Goal: Find specific page/section: Find specific page/section

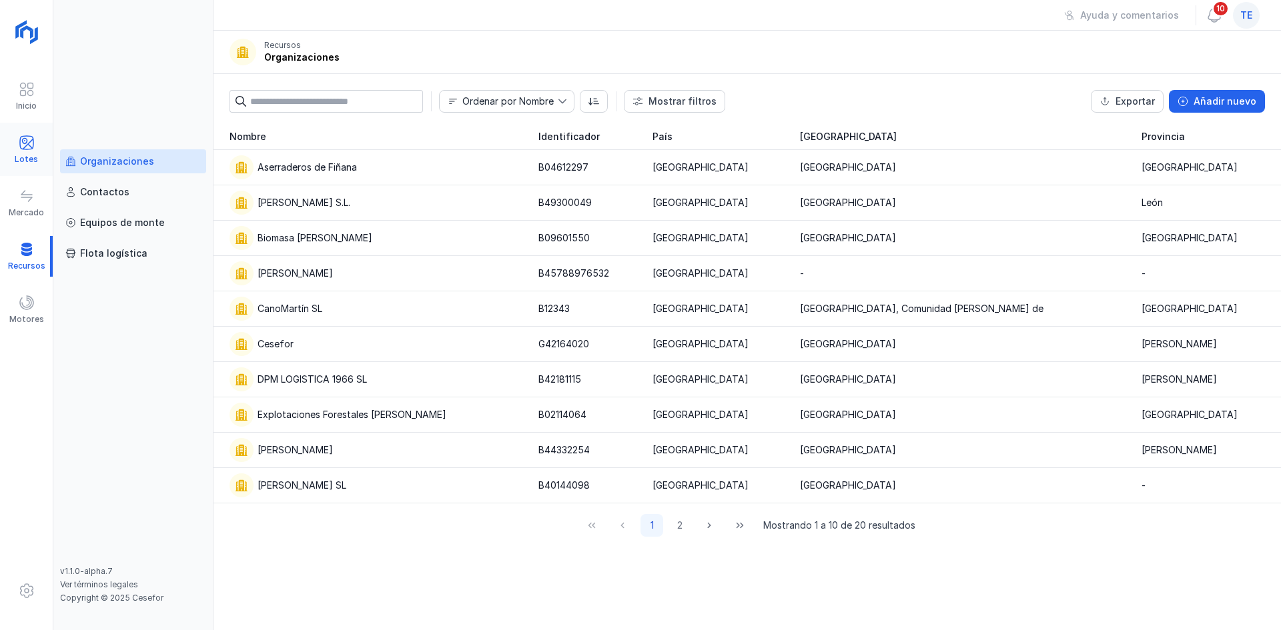
click at [37, 136] on div "Lotes" at bounding box center [26, 149] width 53 height 41
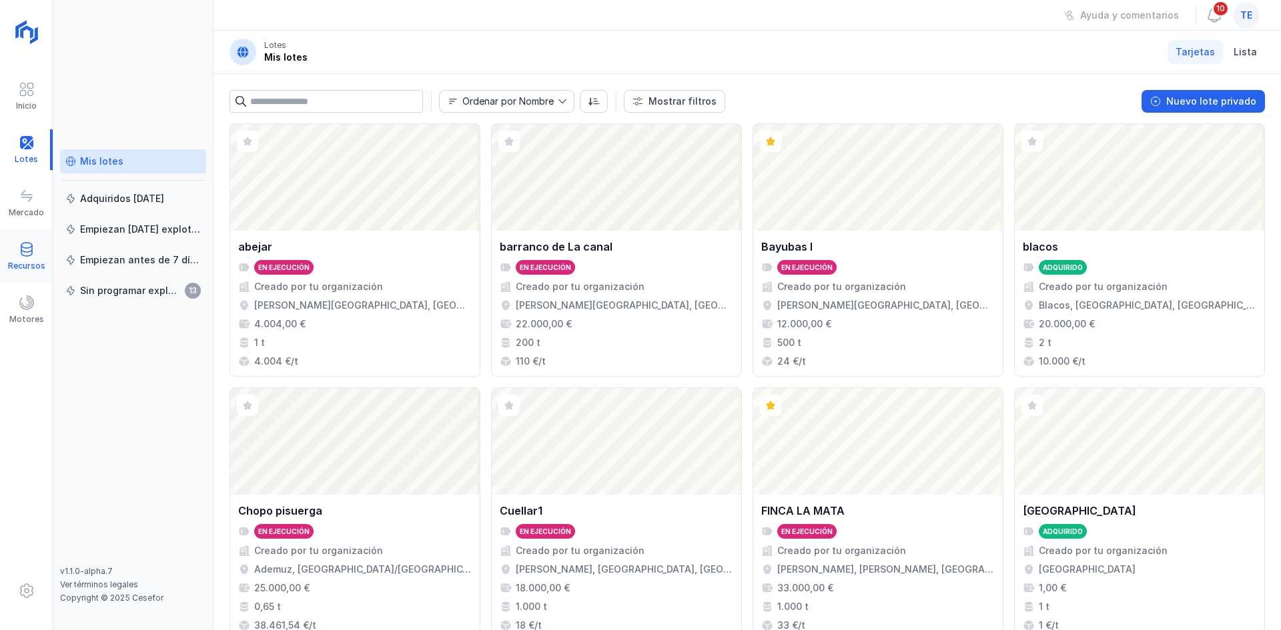
click at [22, 265] on div "Recursos" at bounding box center [26, 266] width 37 height 11
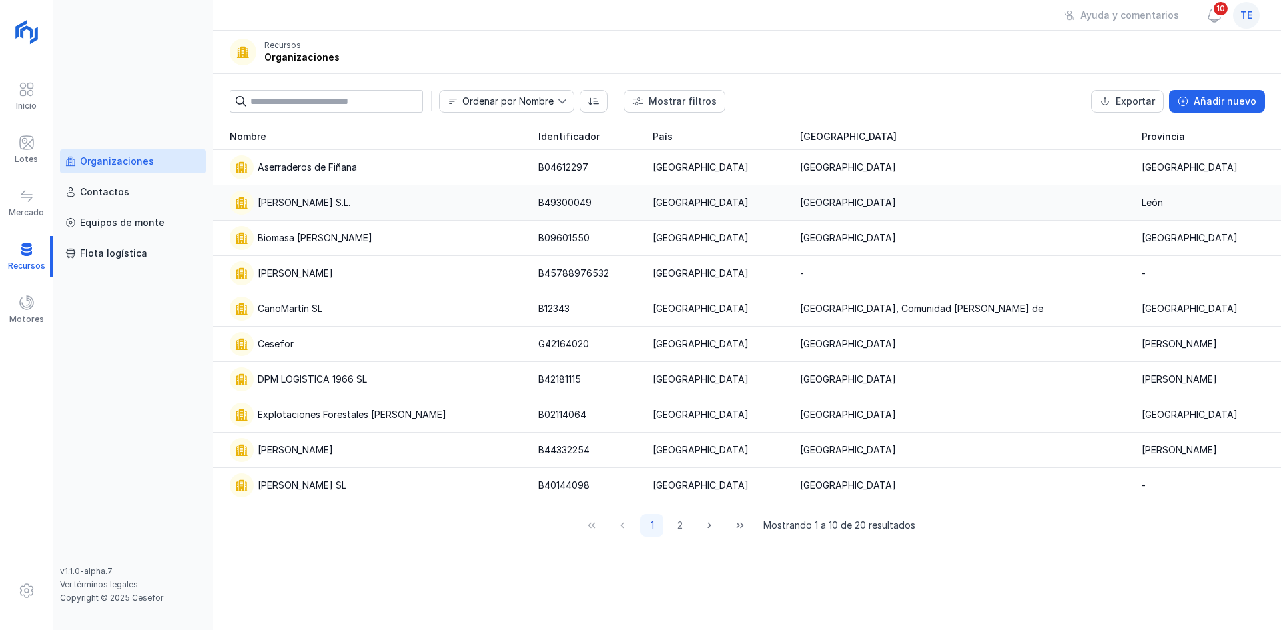
click at [458, 191] on div "Benatrans Fernandez S.L." at bounding box center [375, 203] width 293 height 24
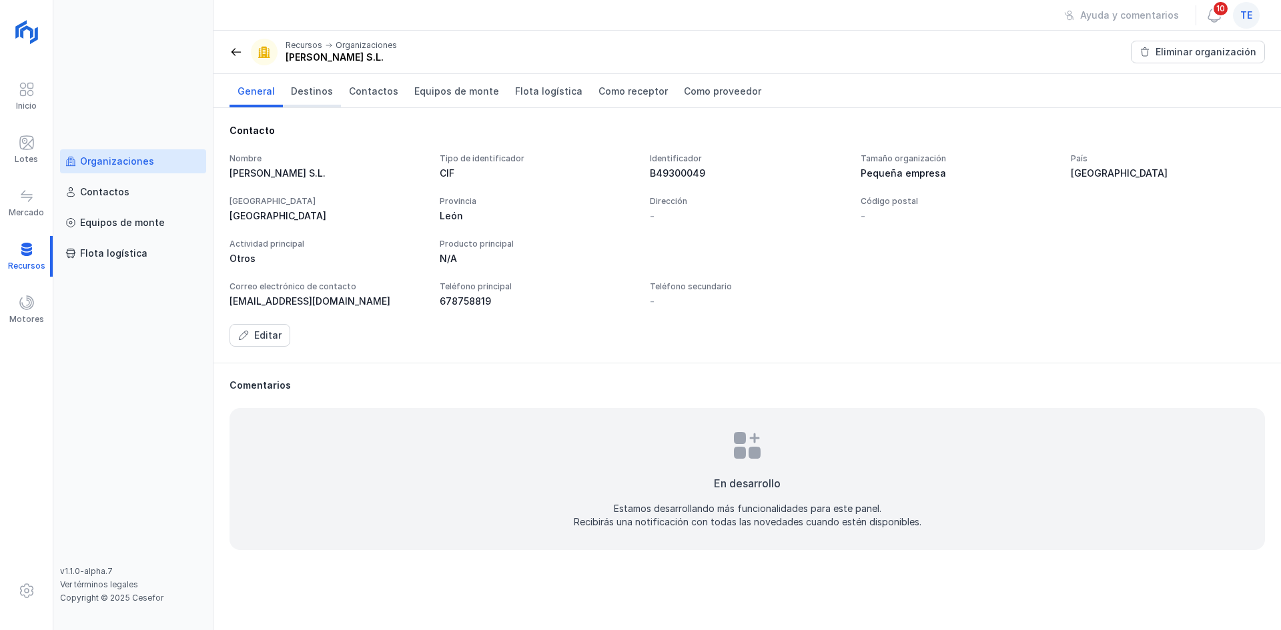
click at [317, 99] on link "Destinos" at bounding box center [312, 90] width 58 height 33
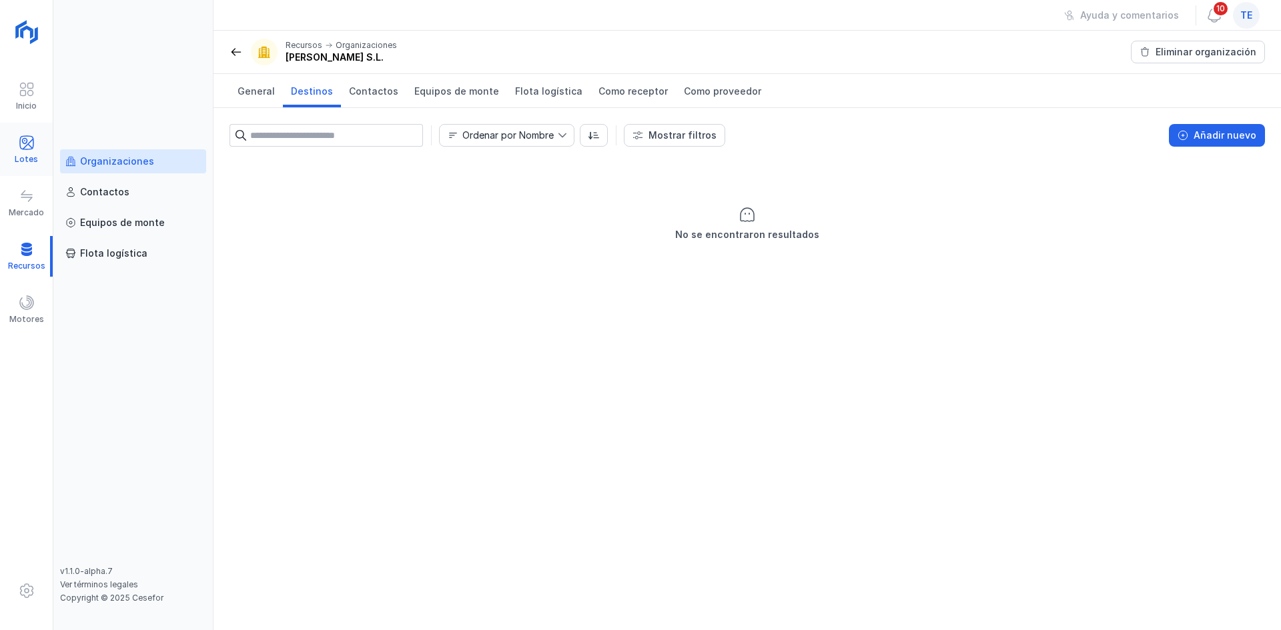
click at [42, 135] on div "Lotes" at bounding box center [26, 149] width 53 height 41
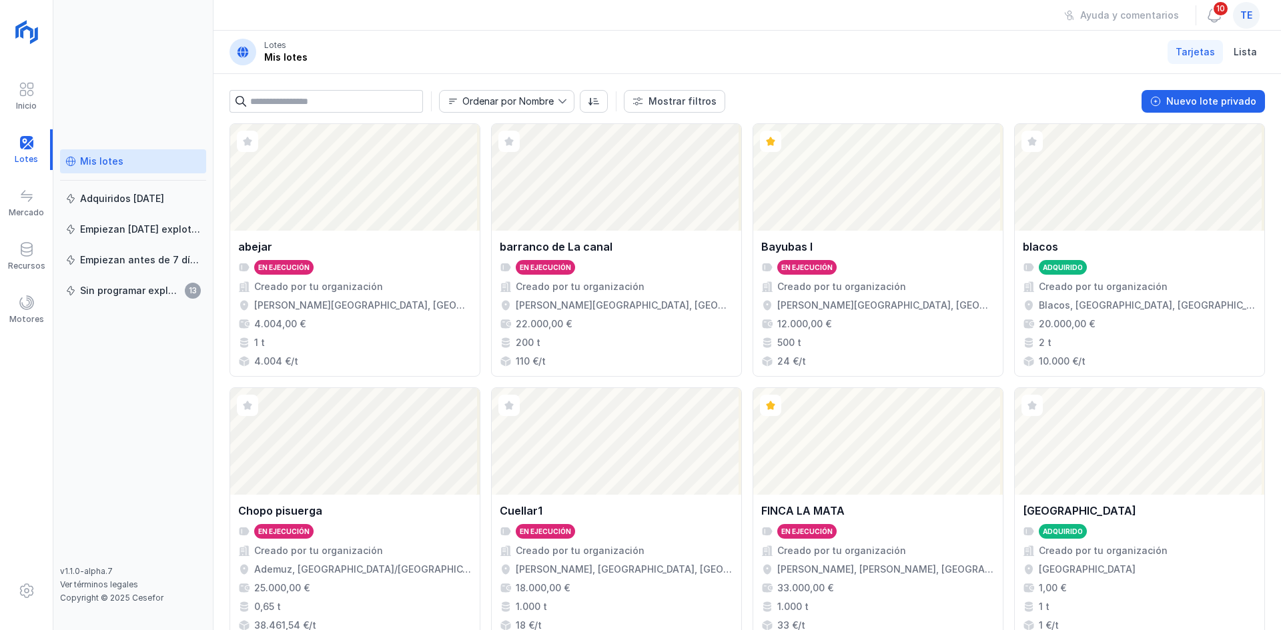
click at [1243, 15] on span "te" at bounding box center [1246, 15] width 12 height 13
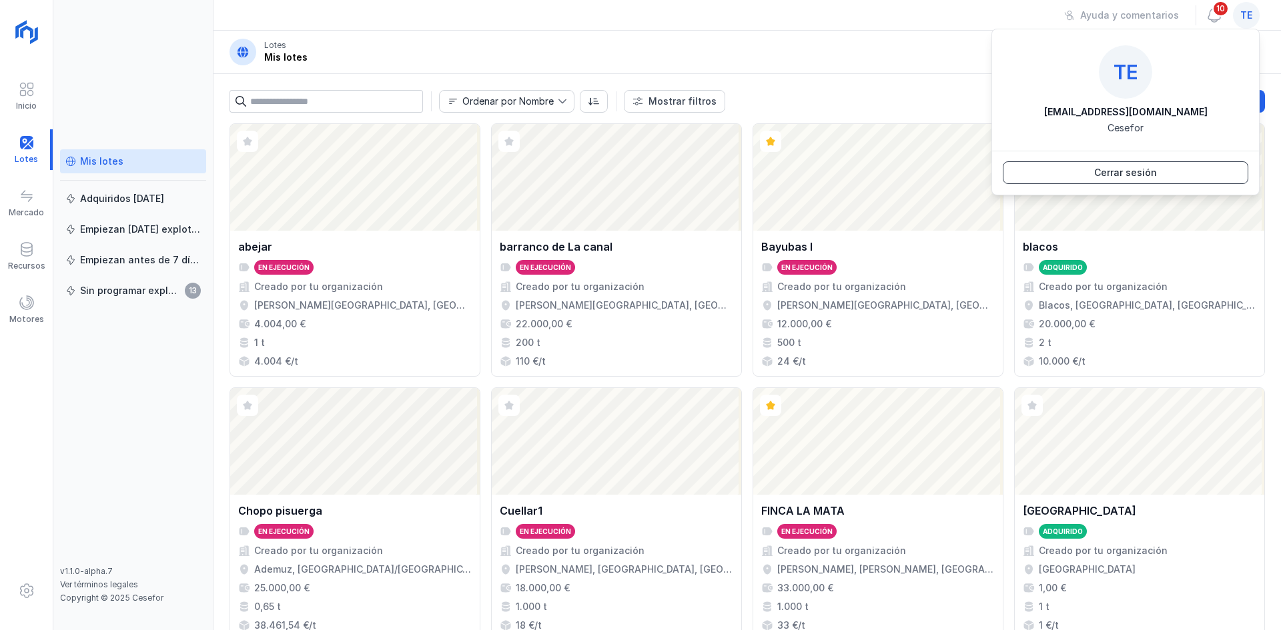
click at [1186, 176] on button "Cerrar sesión" at bounding box center [1125, 172] width 245 height 23
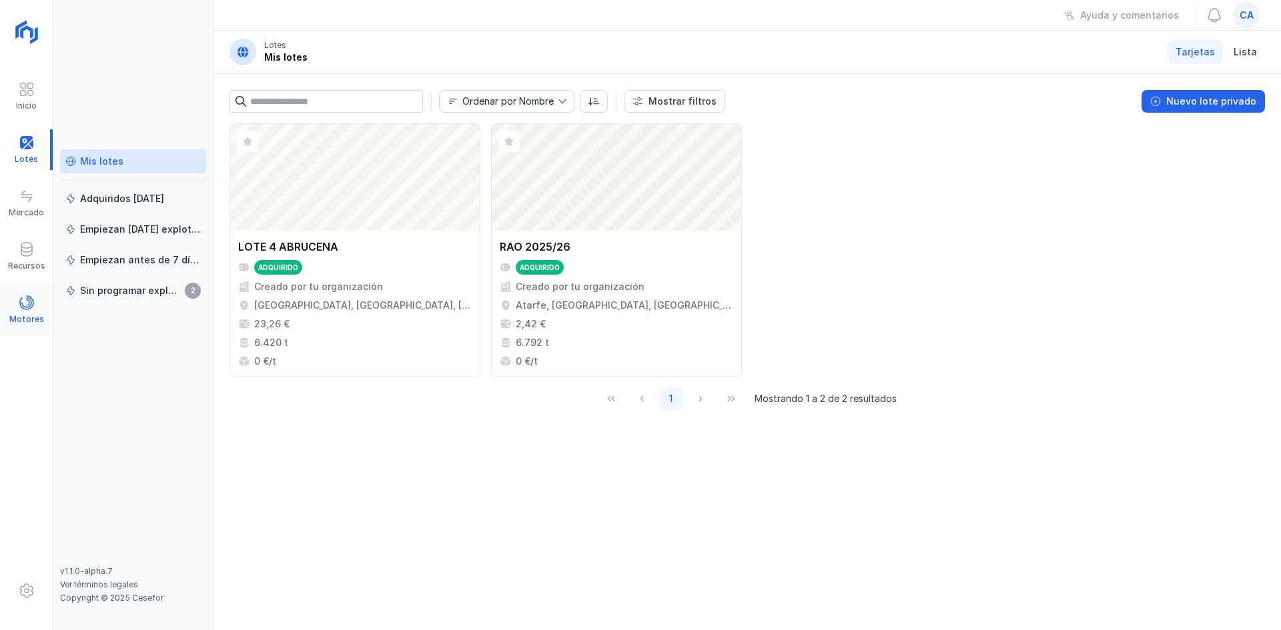
click at [35, 303] on div "Motores" at bounding box center [26, 309] width 53 height 41
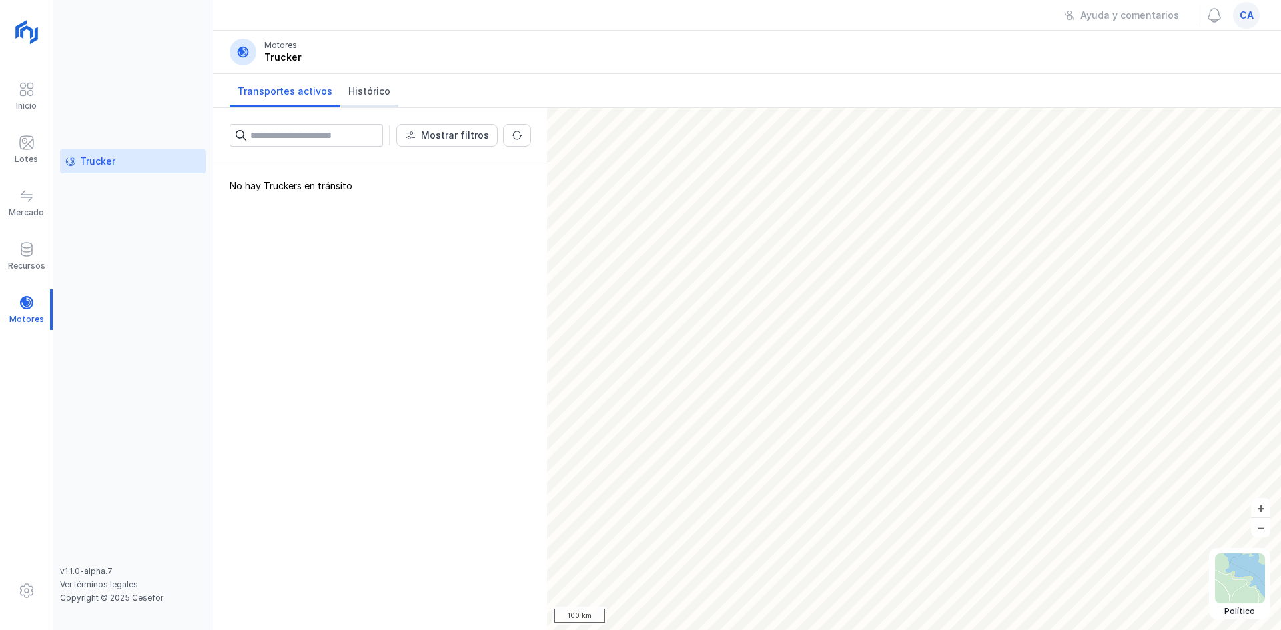
click at [368, 95] on span "Histórico" at bounding box center [369, 91] width 42 height 13
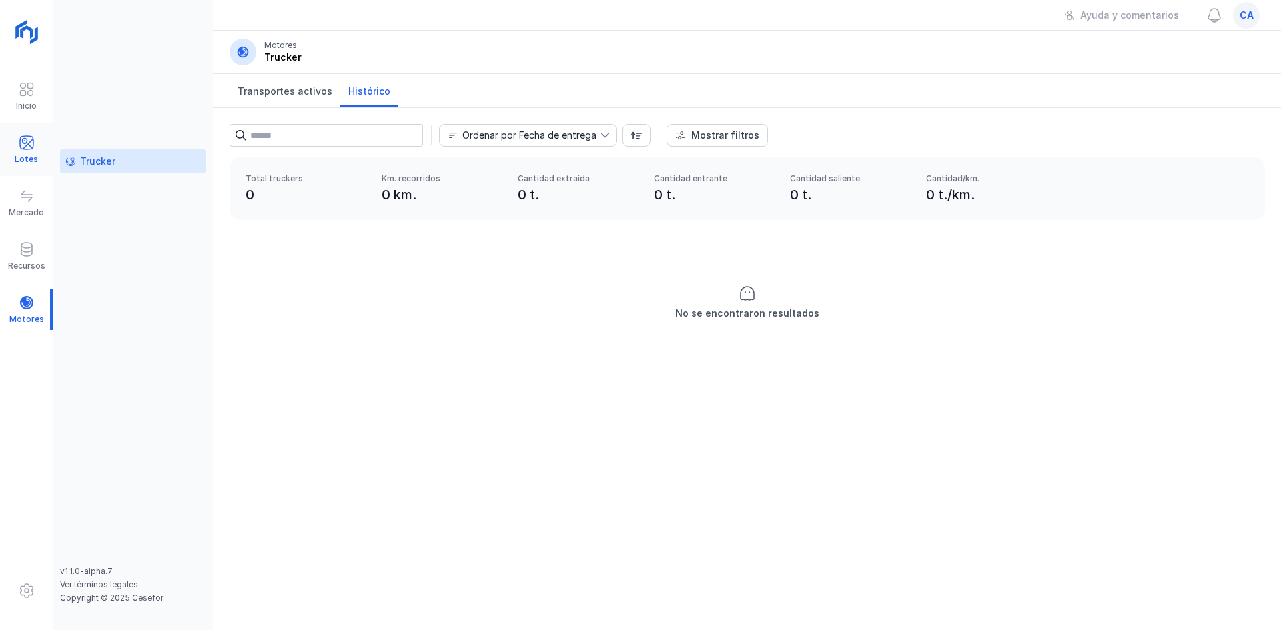
click at [24, 162] on div "Lotes" at bounding box center [26, 159] width 23 height 11
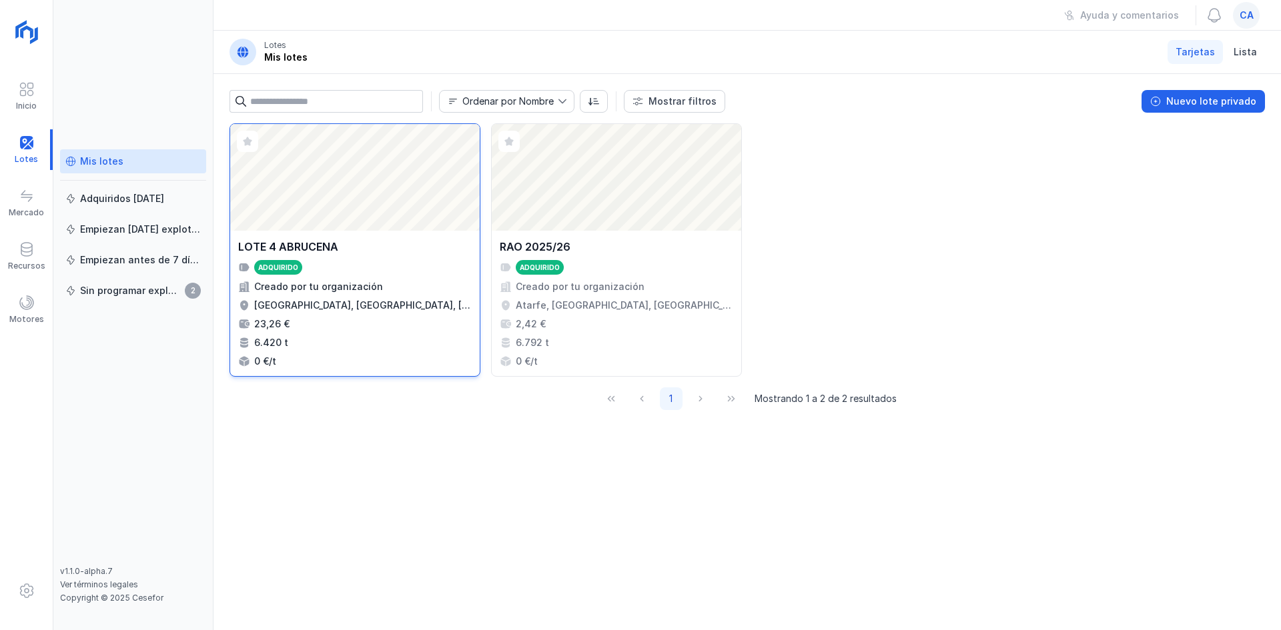
click at [422, 233] on div "LOTE 4 ABRUCENA Adquirido Creado por tu organización Abrucena, [GEOGRAPHIC_DATA…" at bounding box center [354, 303] width 249 height 145
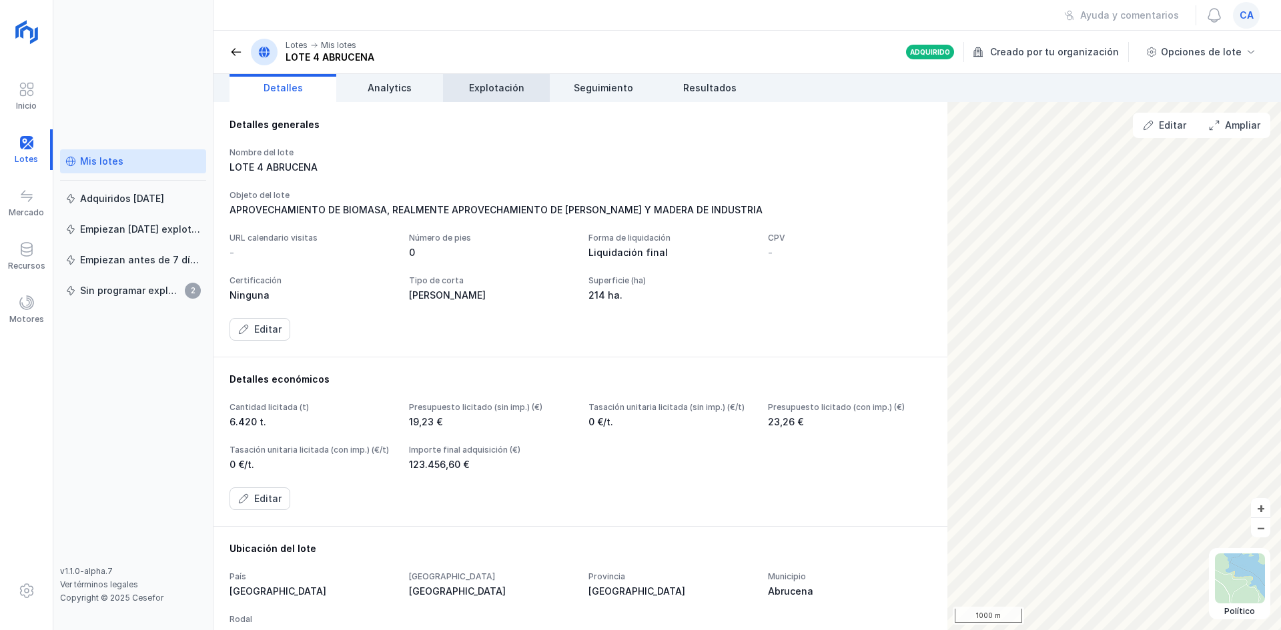
click at [518, 83] on span "Explotación" at bounding box center [496, 87] width 55 height 13
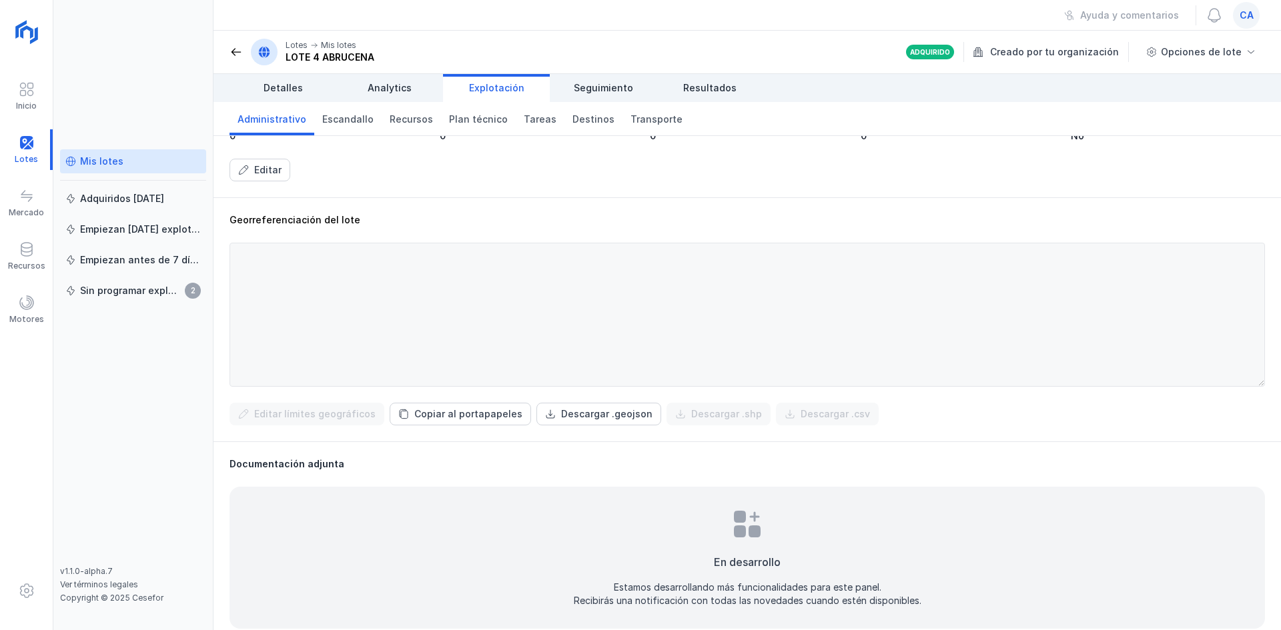
scroll to position [380, 0]
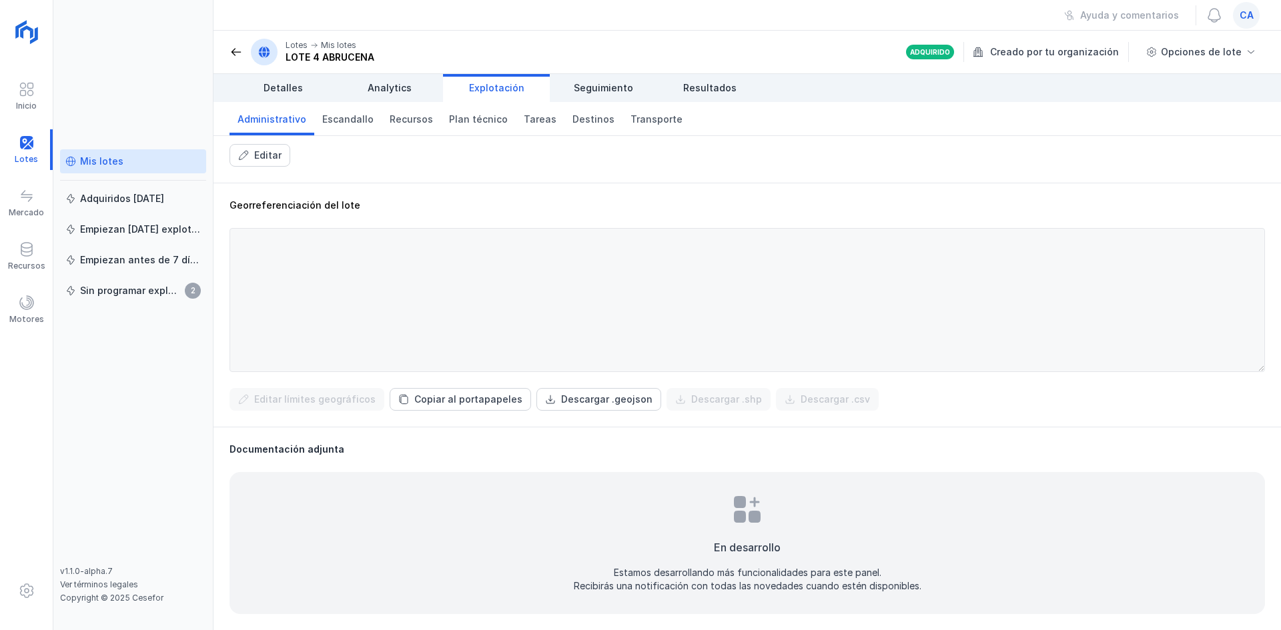
click at [235, 42] on div "Lotes Mis lotes LOTE 4 ABRUCENA" at bounding box center [301, 52] width 145 height 27
click at [235, 55] on span at bounding box center [235, 51] width 13 height 13
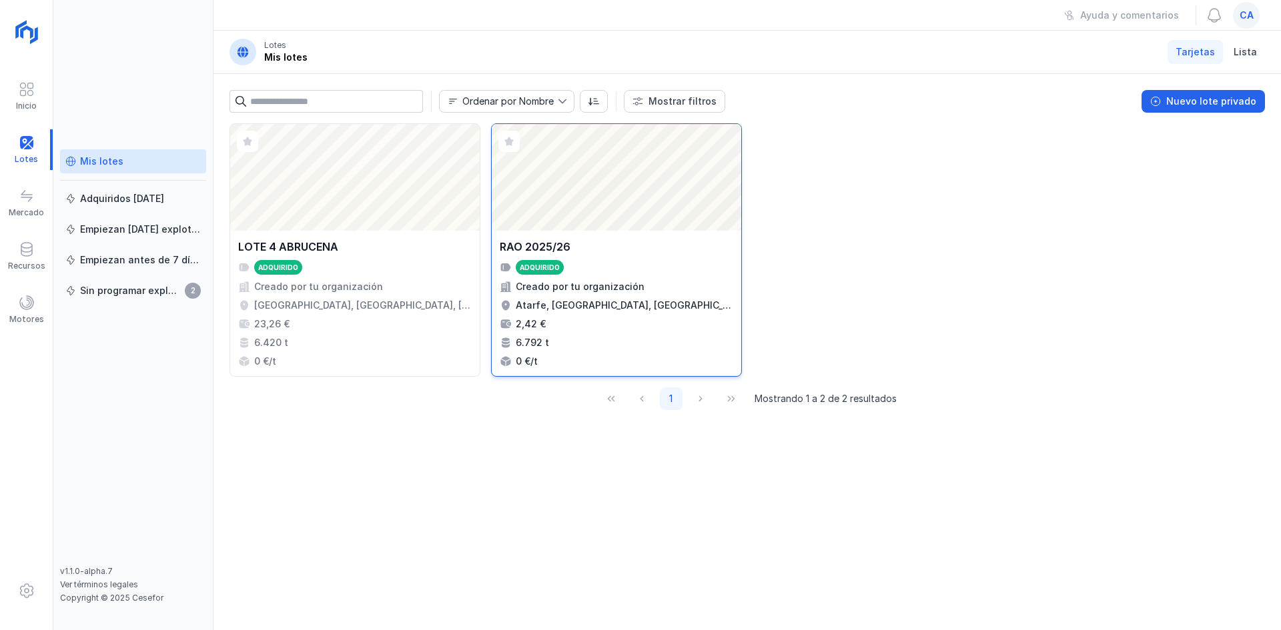
click at [676, 183] on div "Abrir lote" at bounding box center [616, 177] width 249 height 107
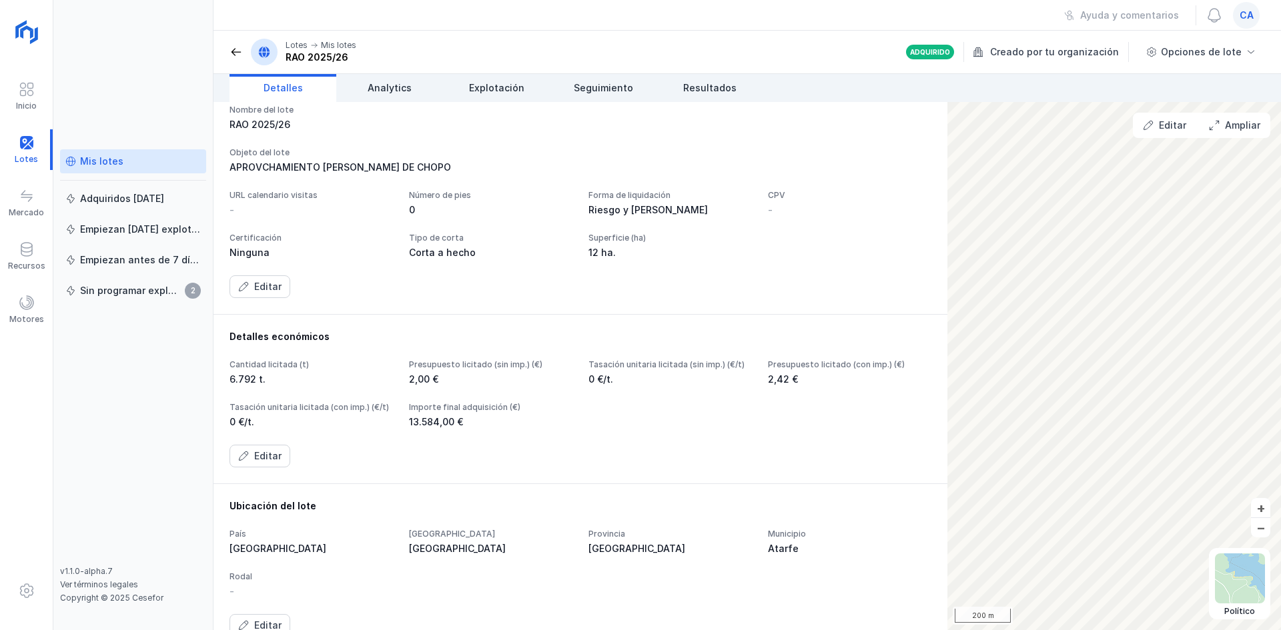
scroll to position [67, 0]
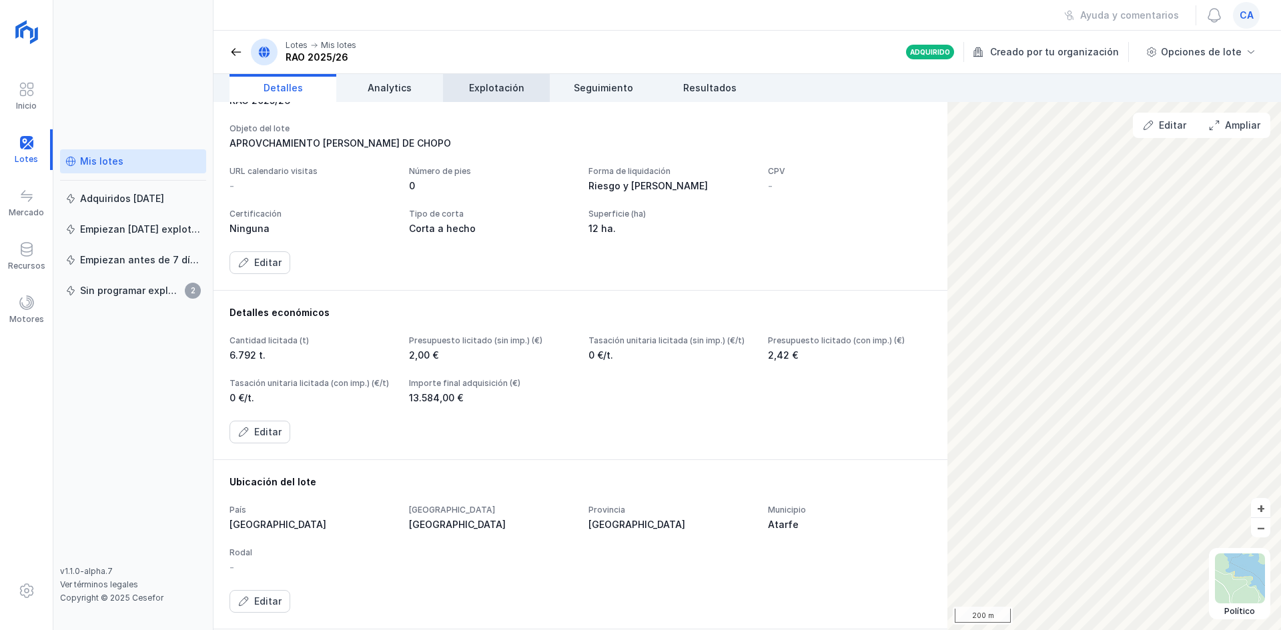
click at [506, 81] on span "Explotación" at bounding box center [496, 87] width 55 height 13
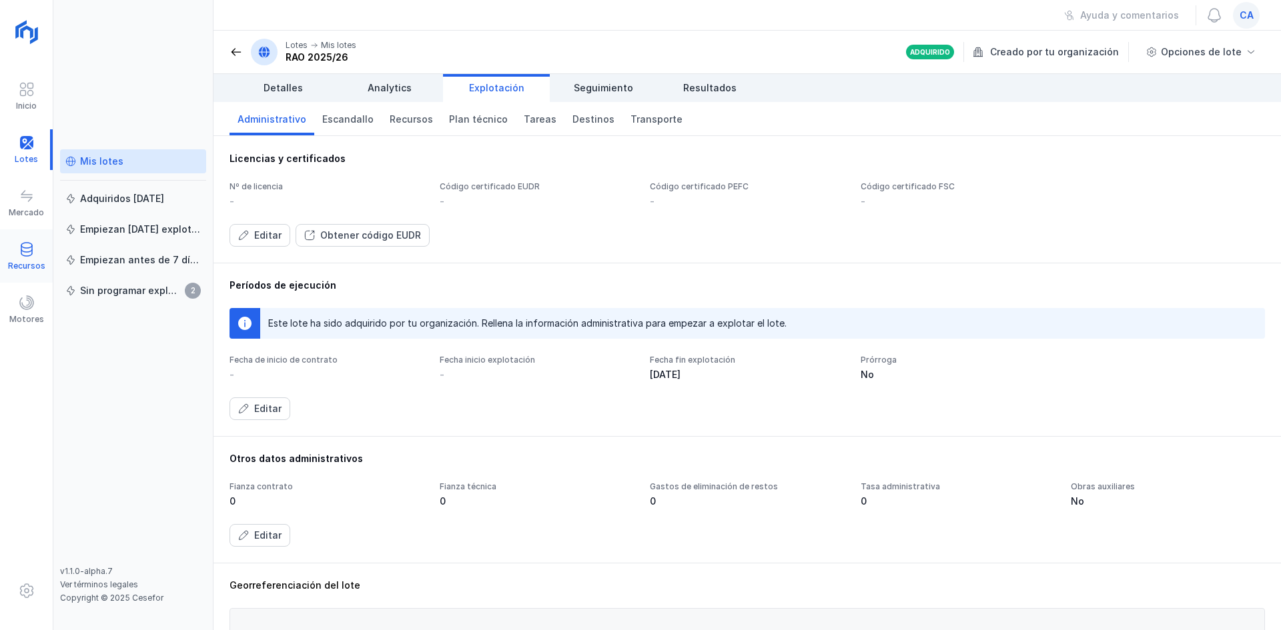
click at [30, 254] on span at bounding box center [27, 249] width 16 height 16
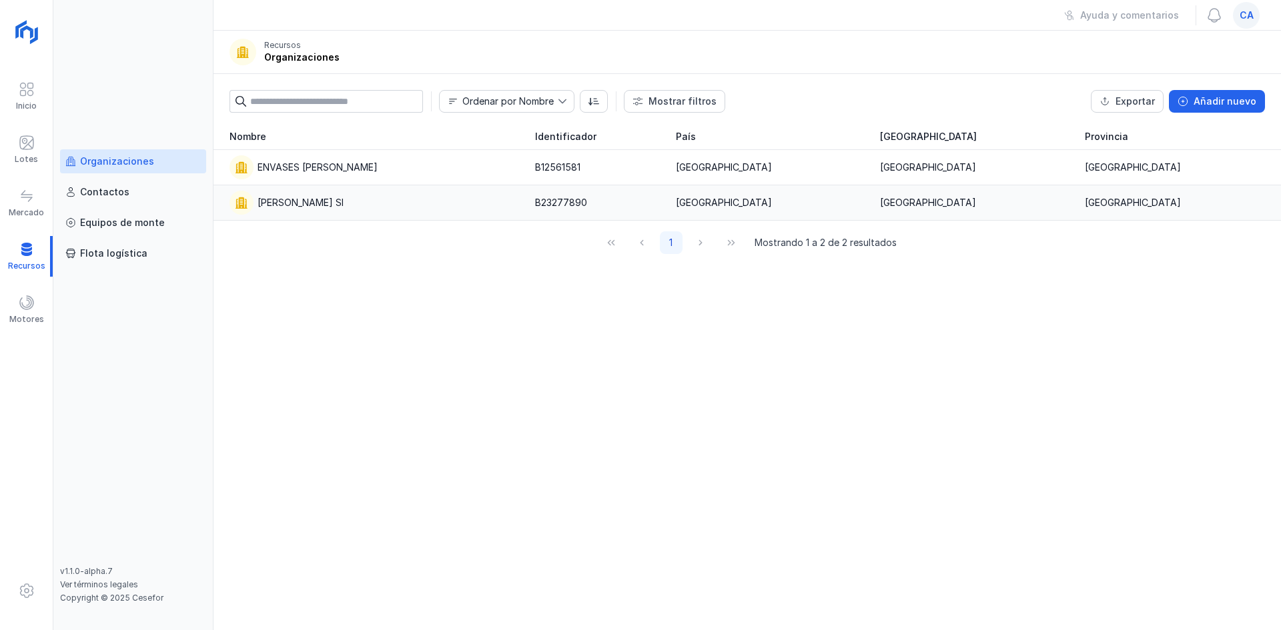
click at [276, 201] on div "[PERSON_NAME] Sl" at bounding box center [300, 202] width 86 height 13
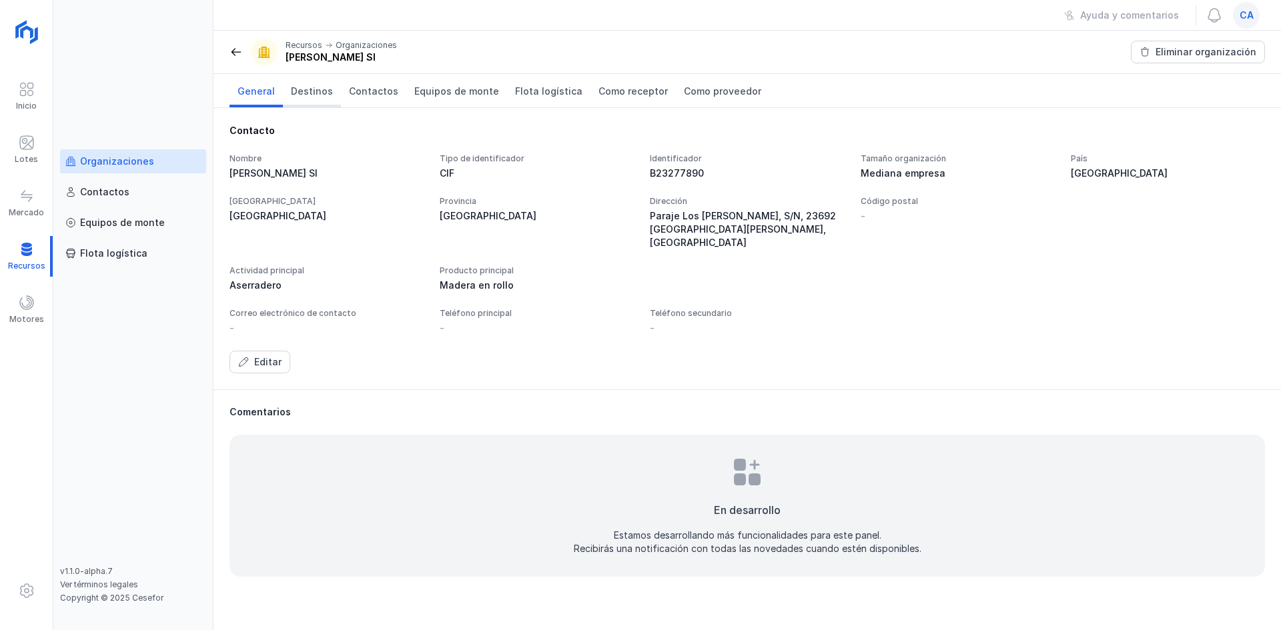
click at [308, 89] on span "Destinos" at bounding box center [312, 91] width 42 height 13
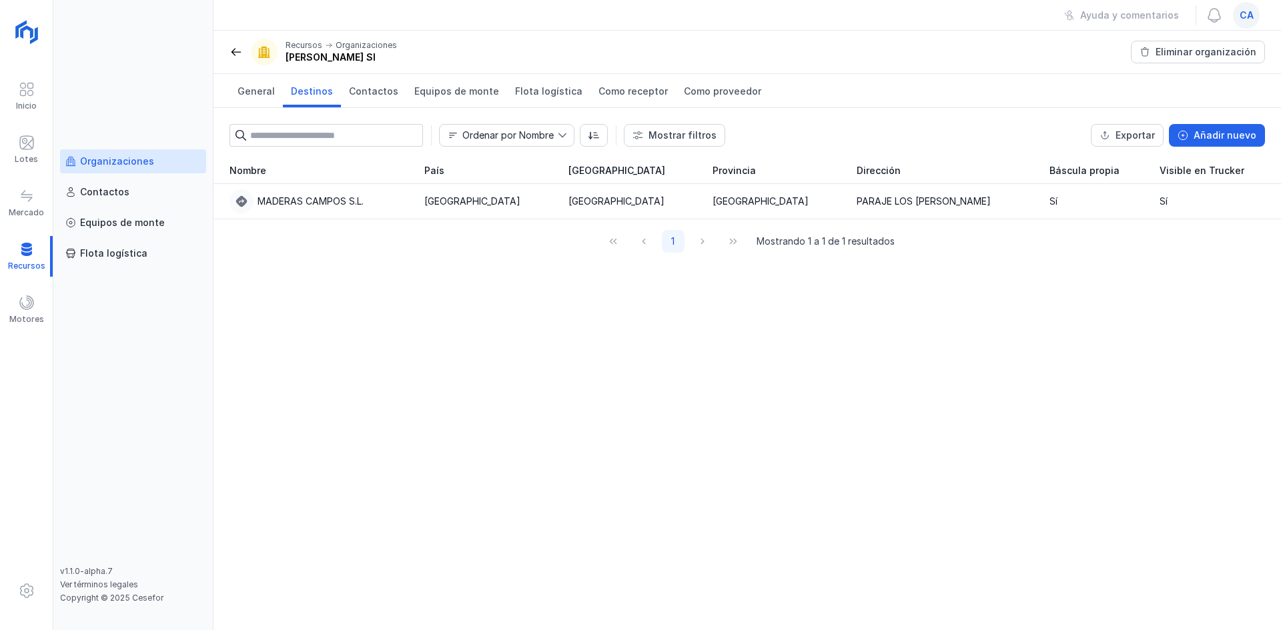
click at [1251, 7] on div "ca" at bounding box center [1246, 15] width 27 height 27
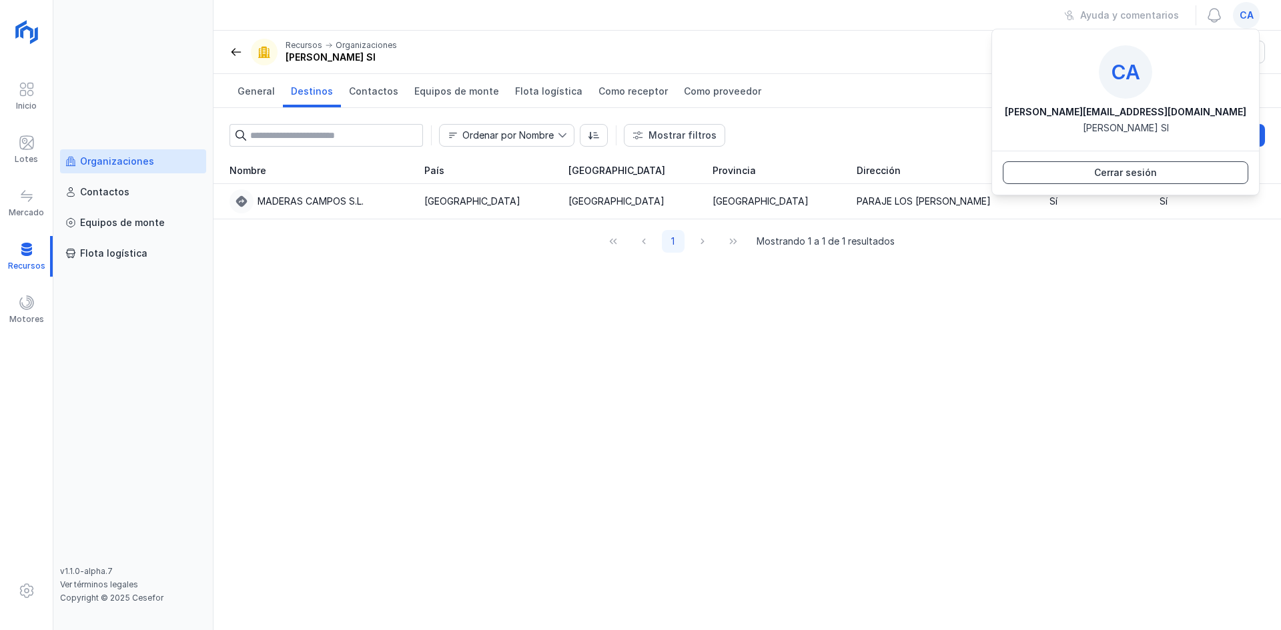
click at [1175, 173] on button "Cerrar sesión" at bounding box center [1125, 172] width 245 height 23
